Goal: Task Accomplishment & Management: Manage account settings

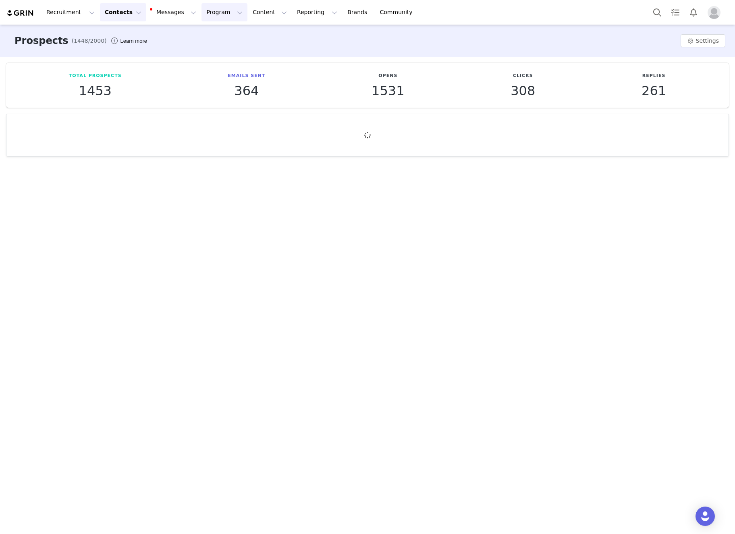
click at [206, 16] on button "Program Program" at bounding box center [225, 12] width 46 height 18
click at [215, 31] on p "Activations" at bounding box center [211, 35] width 31 height 8
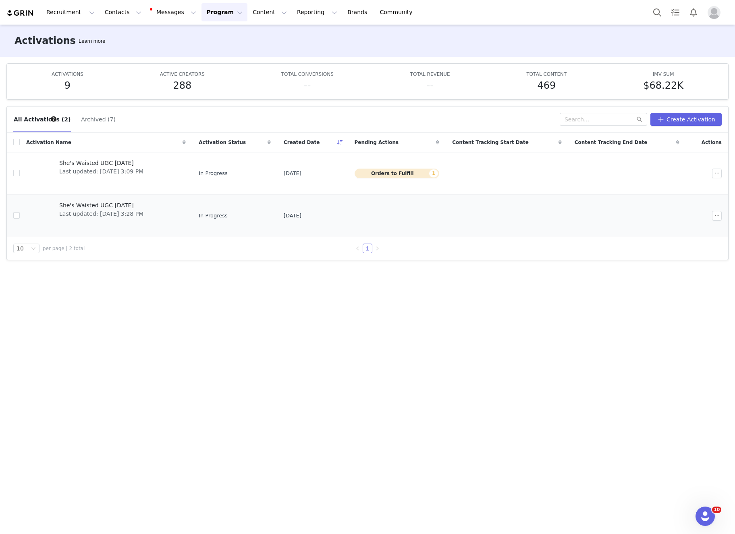
click at [93, 206] on span "She's Waisted UGC [DATE]" at bounding box center [101, 205] width 84 height 8
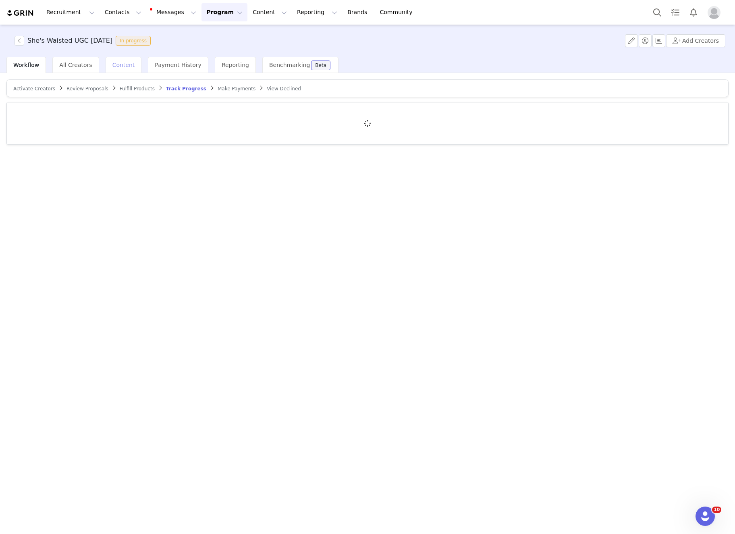
click at [126, 65] on span "Content" at bounding box center [124, 65] width 23 height 6
